Goal: Share content: Share content

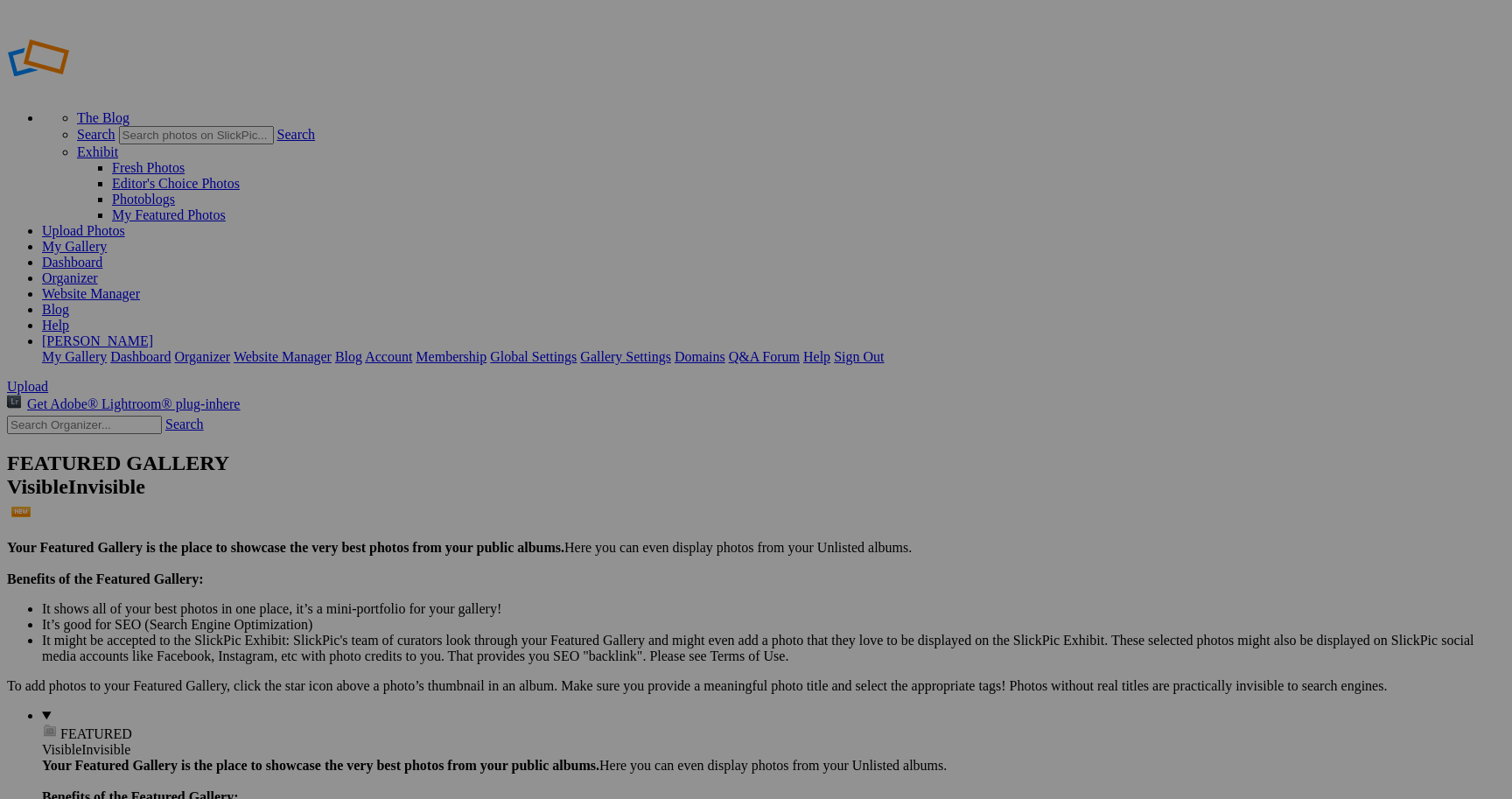
type input "[DATE] - The Bad Guys 2 QLD"
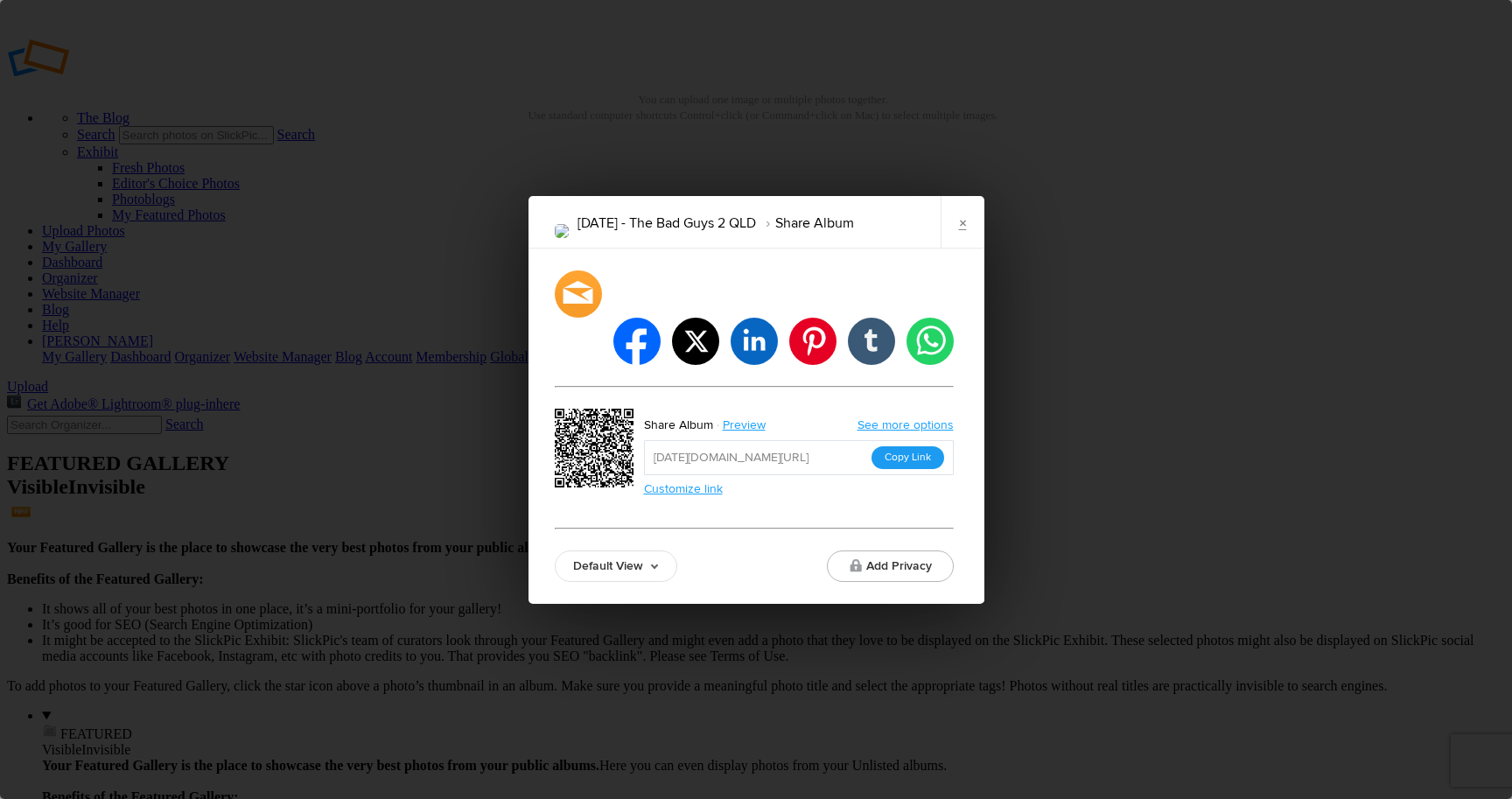
click at [911, 446] on button "Copy Link" at bounding box center [907, 457] width 72 height 23
click at [973, 248] on link "×" at bounding box center [963, 222] width 44 height 52
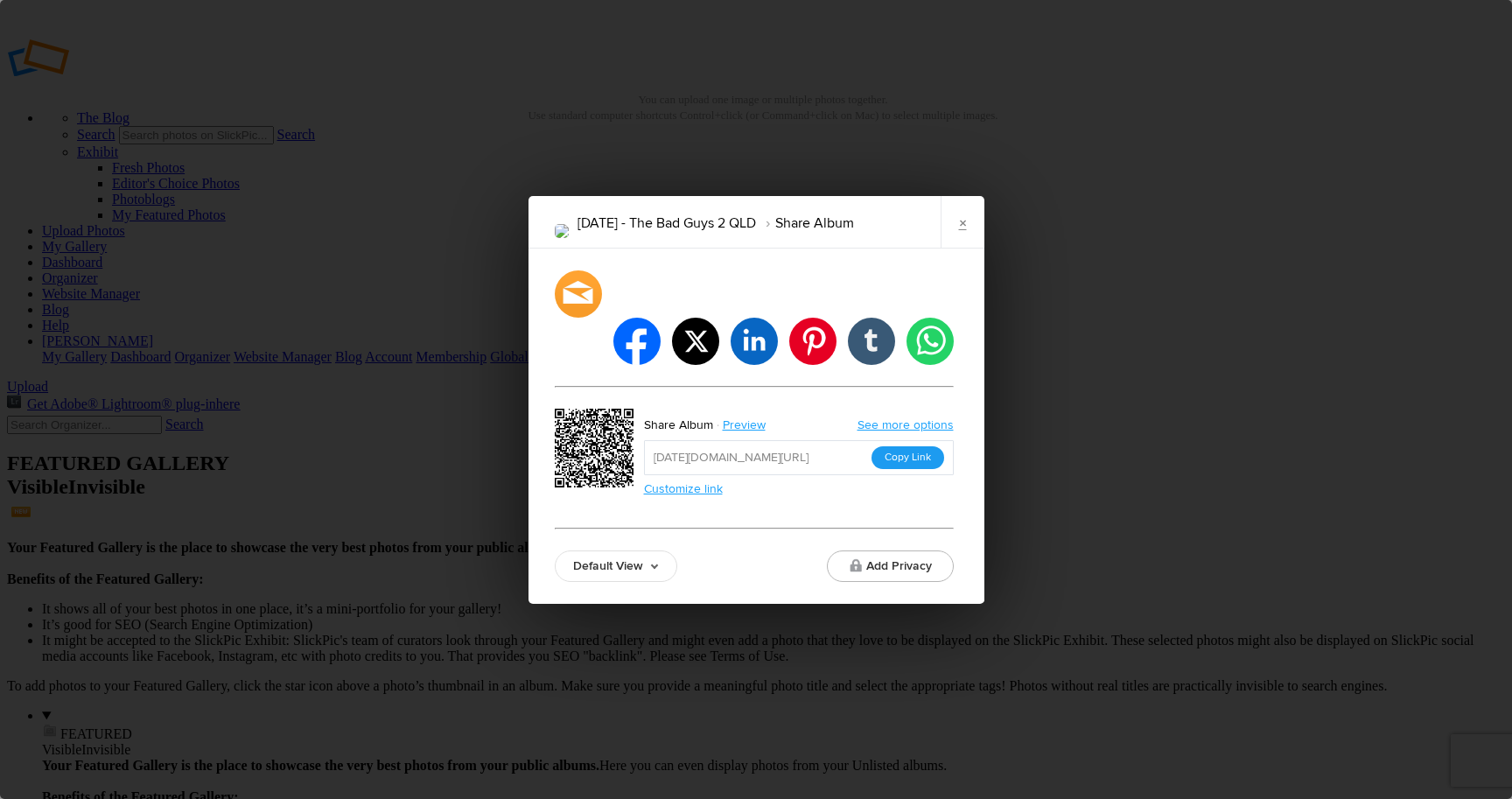
click at [910, 446] on button "Copy Link" at bounding box center [907, 457] width 72 height 23
